Goal: Task Accomplishment & Management: Manage account settings

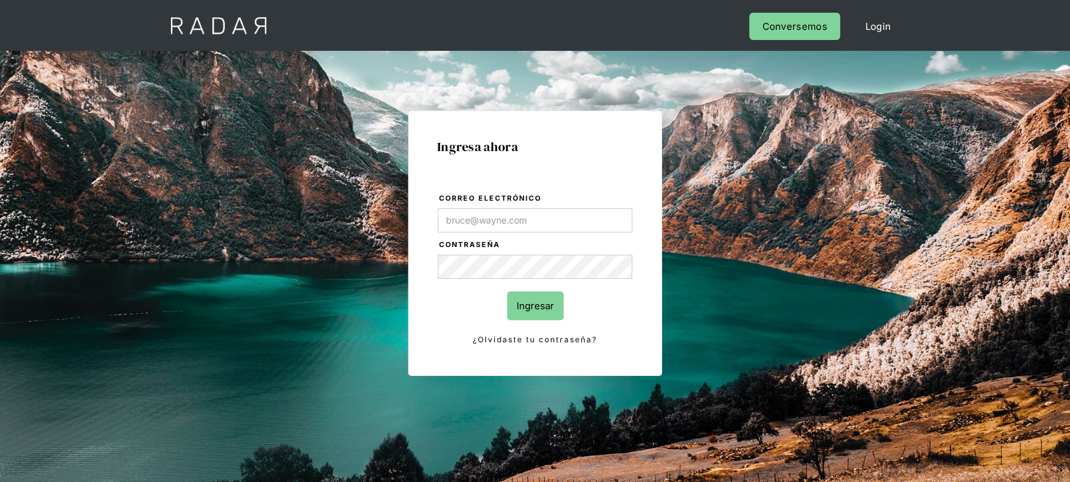
type input "Franco.Ridner@remitee.com"
click at [548, 304] on input "Ingresar" at bounding box center [535, 306] width 57 height 29
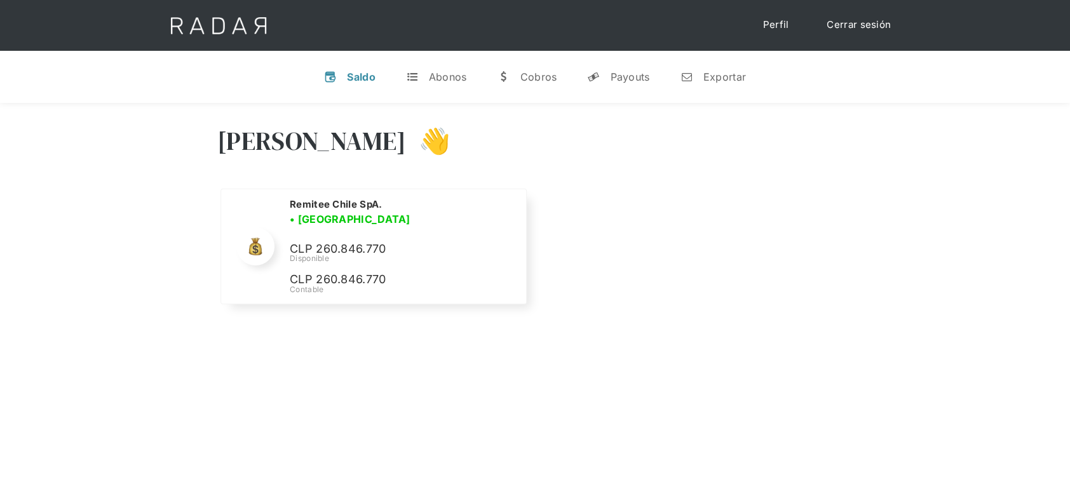
click at [868, 22] on link "Cerrar sesión" at bounding box center [859, 25] width 90 height 25
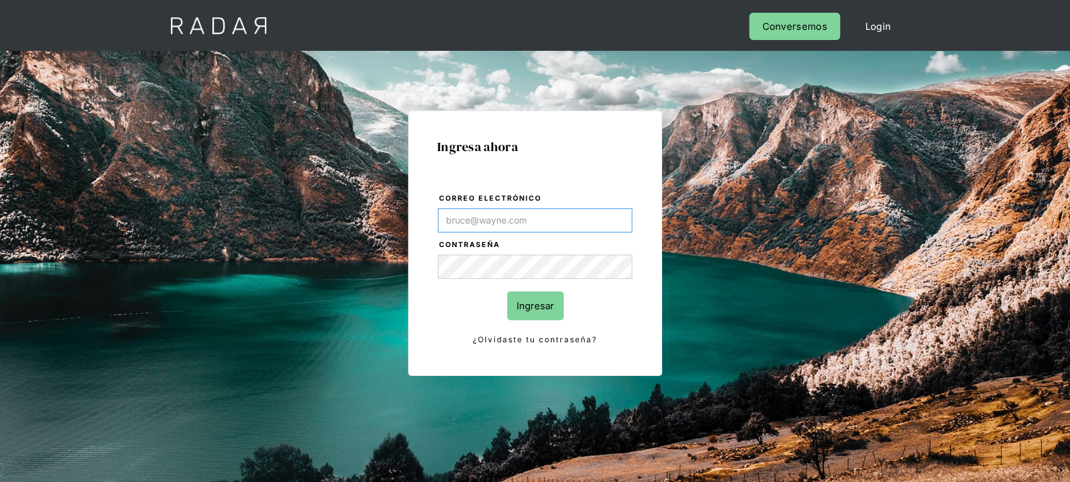
type input "Franco.Ridner@remitee.com"
click at [532, 313] on input "Ingresar" at bounding box center [535, 306] width 57 height 29
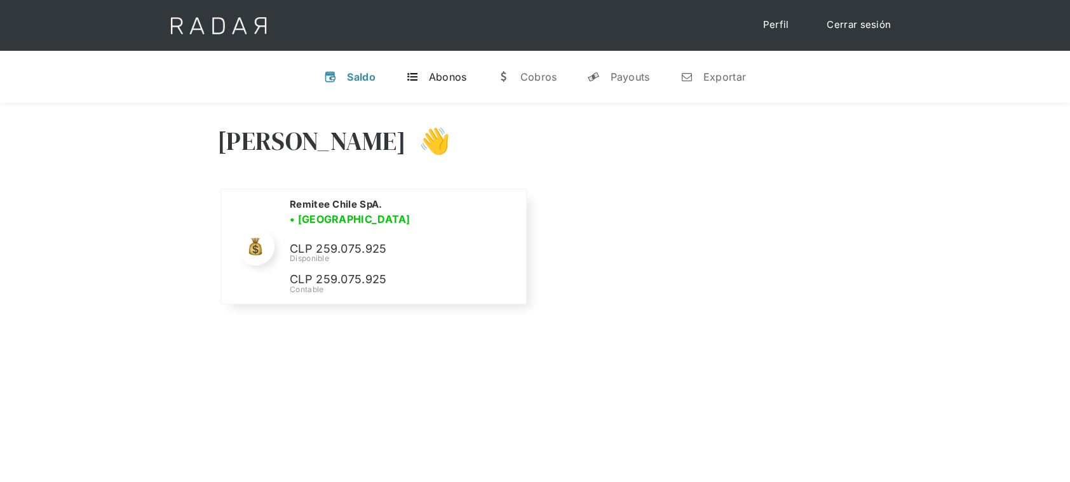
select select "remitee"
click at [442, 78] on div "Abonos" at bounding box center [448, 77] width 38 height 13
